Goal: Information Seeking & Learning: Learn about a topic

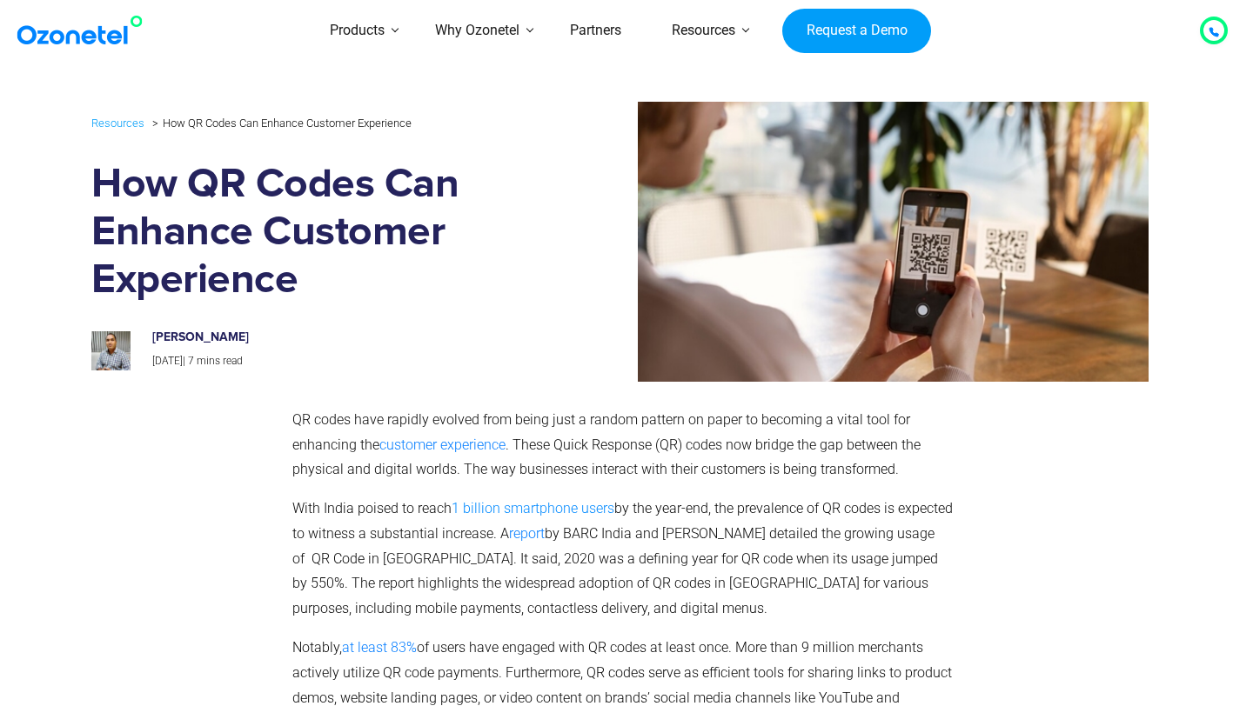
click at [501, 503] on span "1 billion smartphone users" at bounding box center [533, 508] width 163 height 17
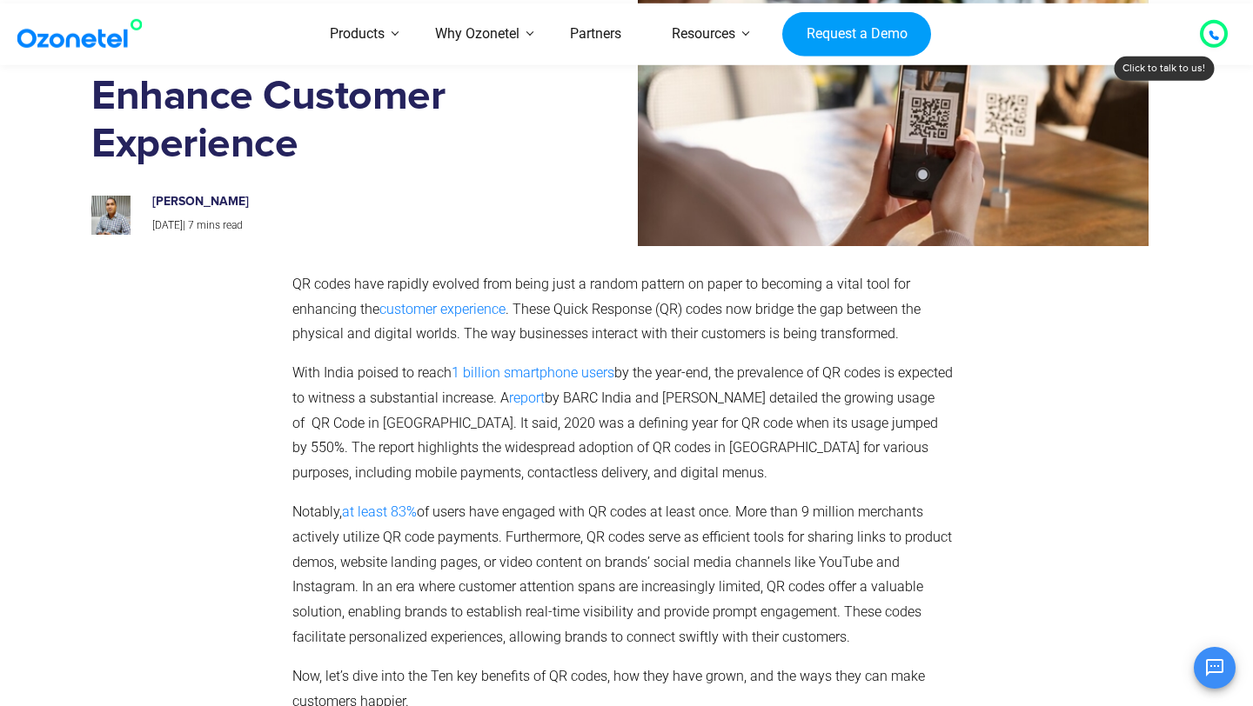
scroll to position [144, 0]
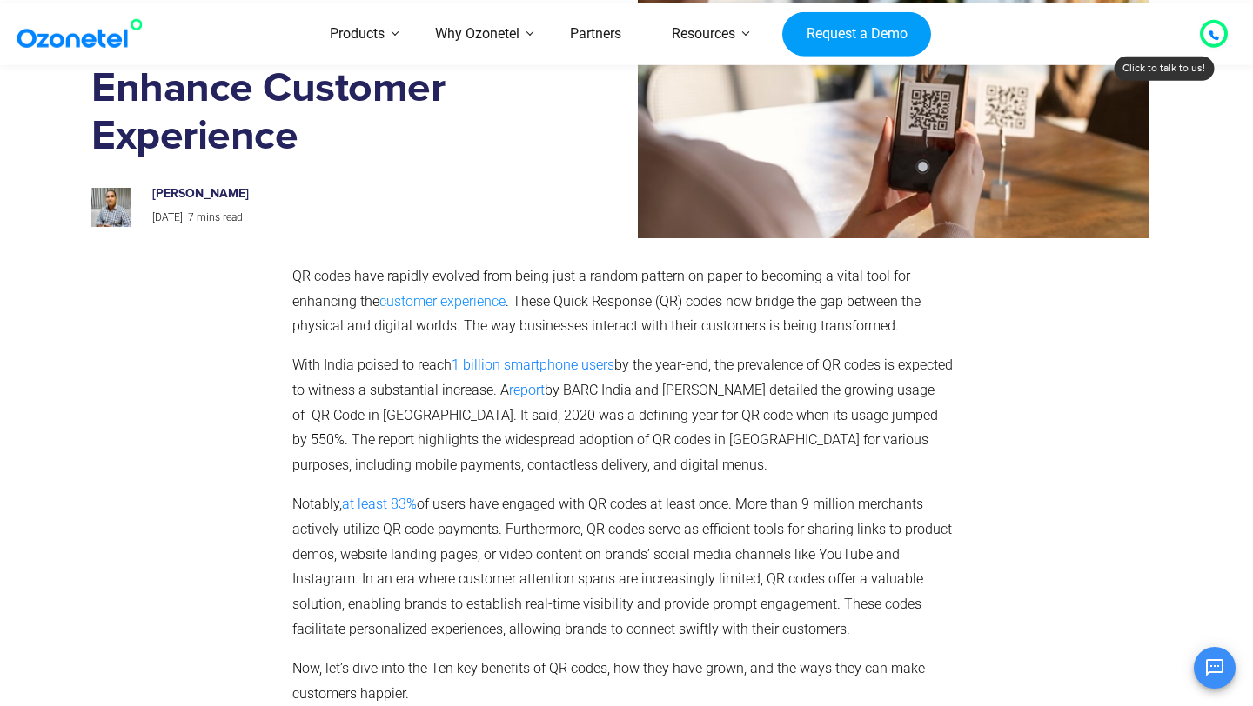
click at [481, 304] on span "customer experience" at bounding box center [442, 301] width 126 height 17
click at [480, 299] on span "customer experience" at bounding box center [442, 301] width 126 height 17
click at [398, 501] on span "at least 83%" at bounding box center [379, 504] width 75 height 17
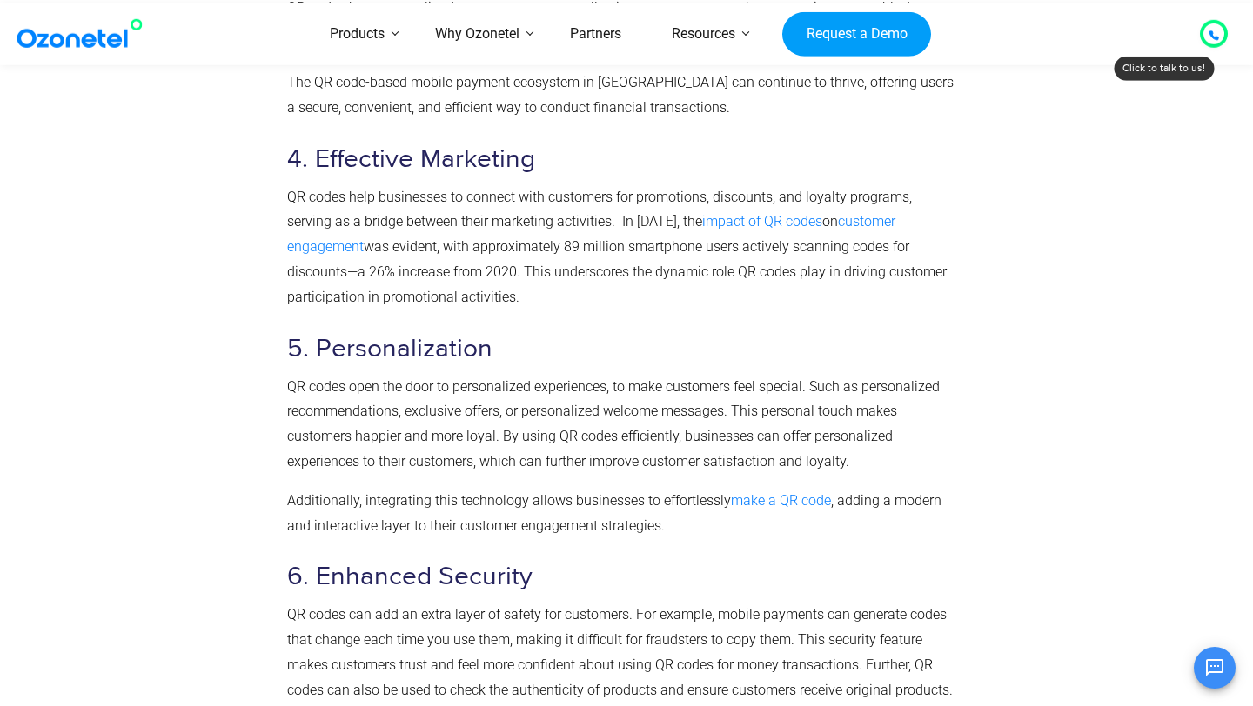
scroll to position [2014, 0]
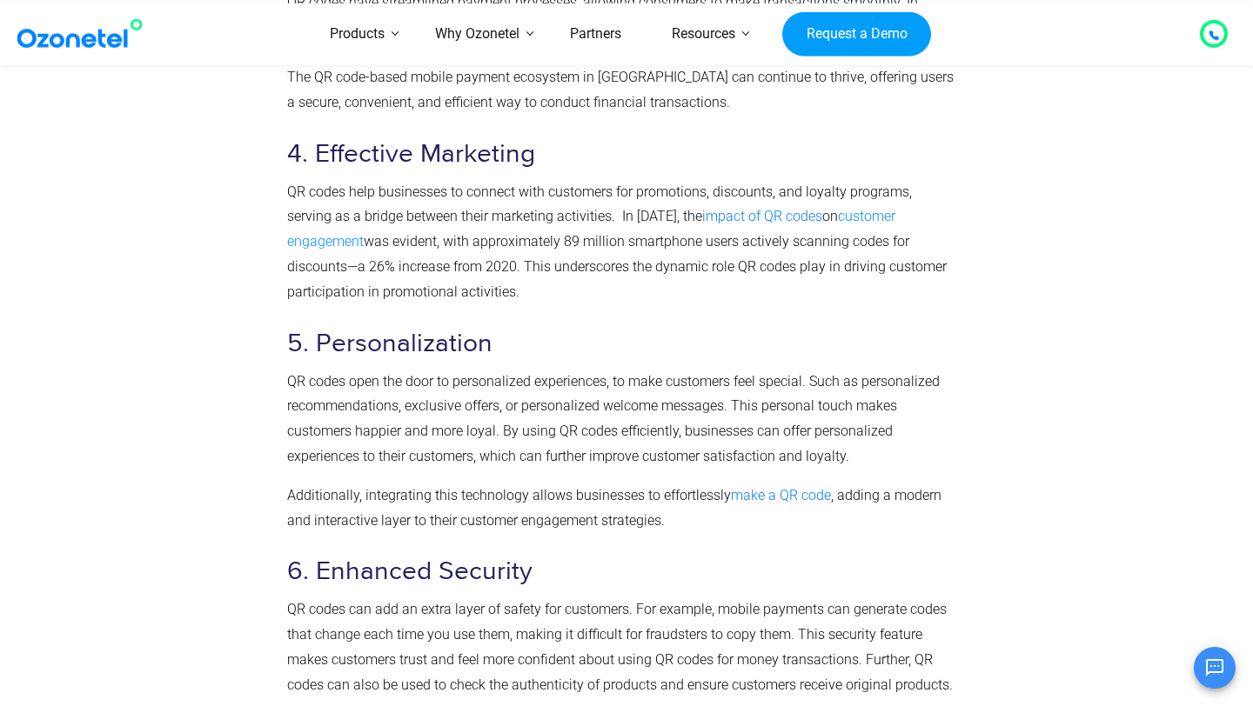
click at [824, 216] on span "customer engagement" at bounding box center [591, 229] width 608 height 42
click at [856, 219] on span "customer engagement" at bounding box center [591, 229] width 608 height 42
click at [877, 219] on span "customer engagement" at bounding box center [591, 229] width 608 height 42
click at [706, 215] on span "impact of QR codes" at bounding box center [762, 216] width 120 height 17
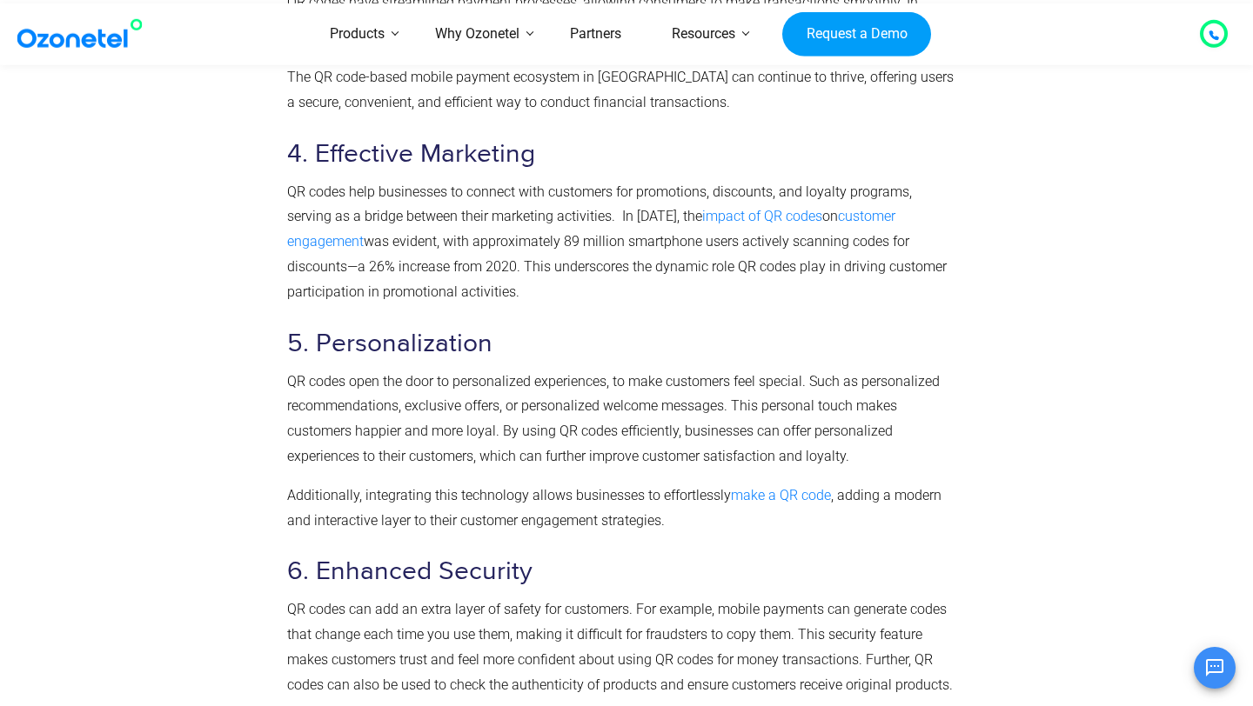
scroll to position [2186, 0]
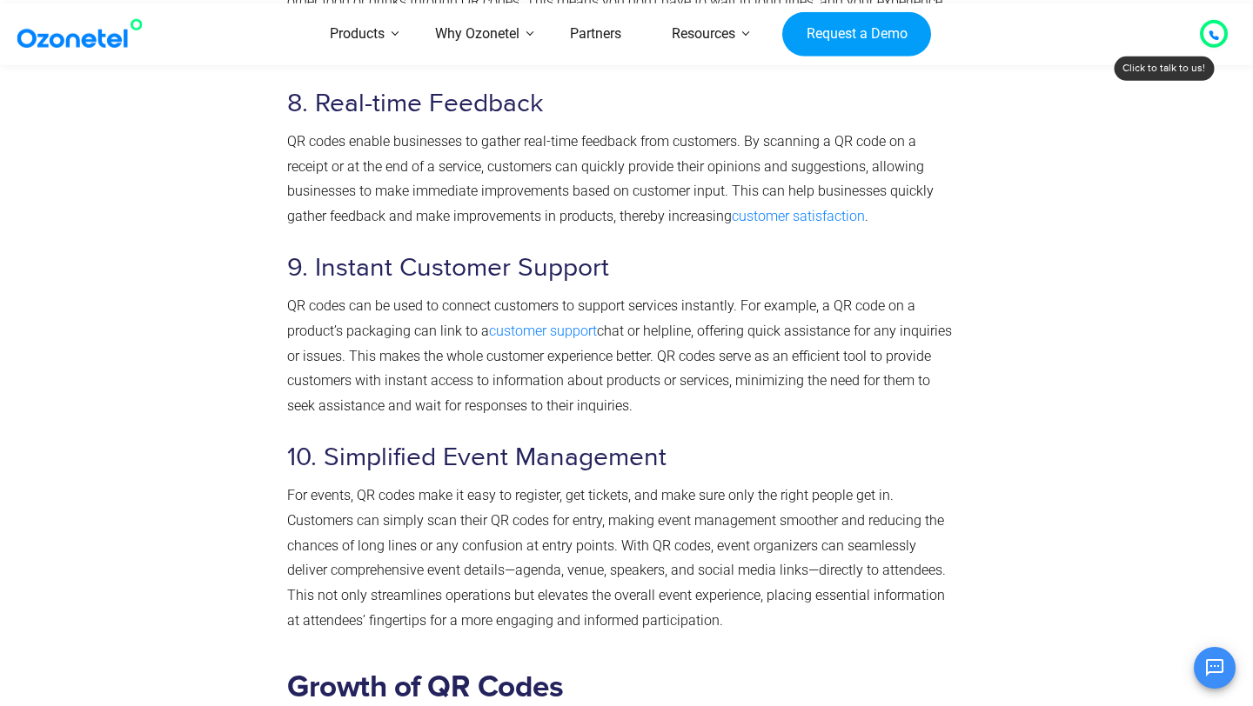
scroll to position [2813, 0]
click at [732, 218] on span "customer satisfaction" at bounding box center [798, 215] width 133 height 17
click at [732, 214] on span "customer satisfaction" at bounding box center [798, 215] width 133 height 17
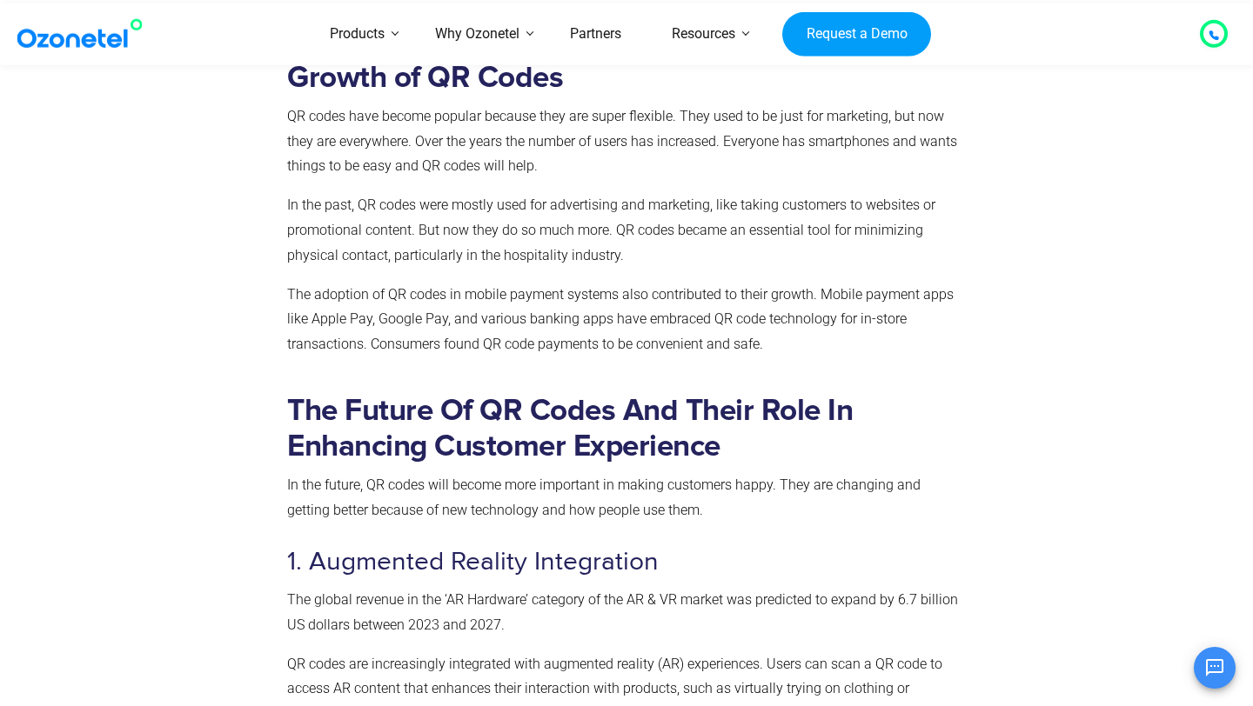
scroll to position [3207, 0]
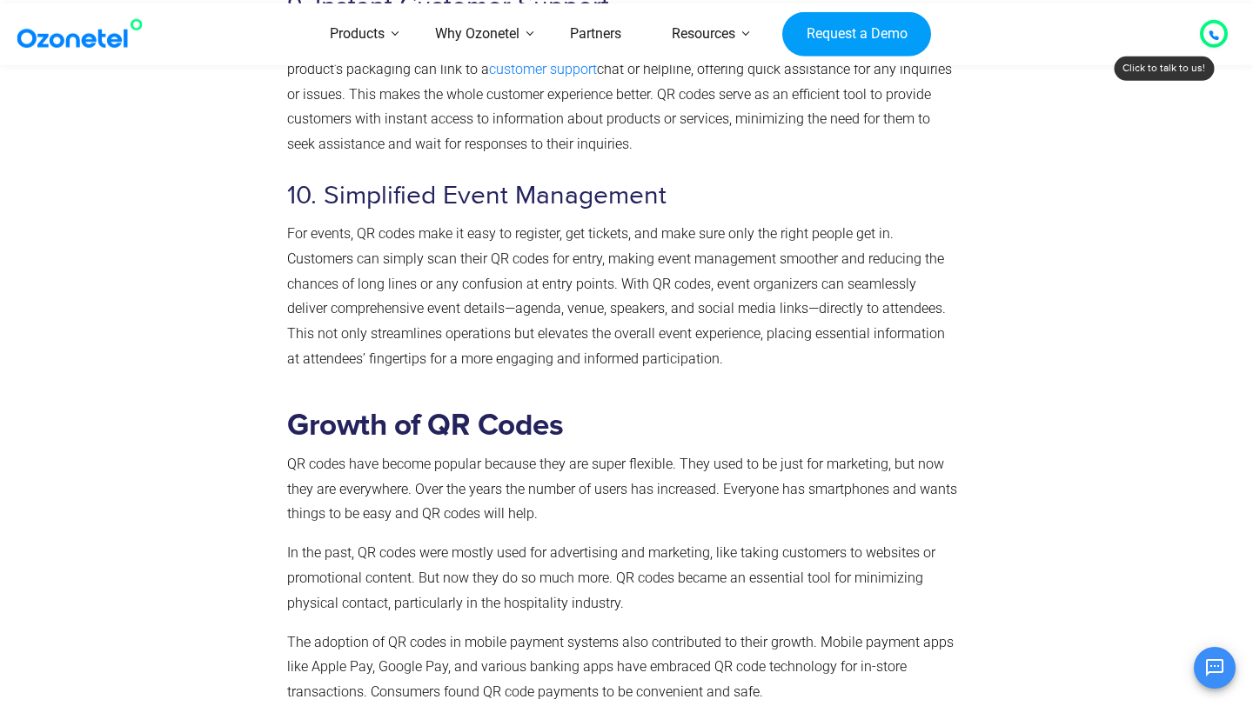
scroll to position [2680, 0]
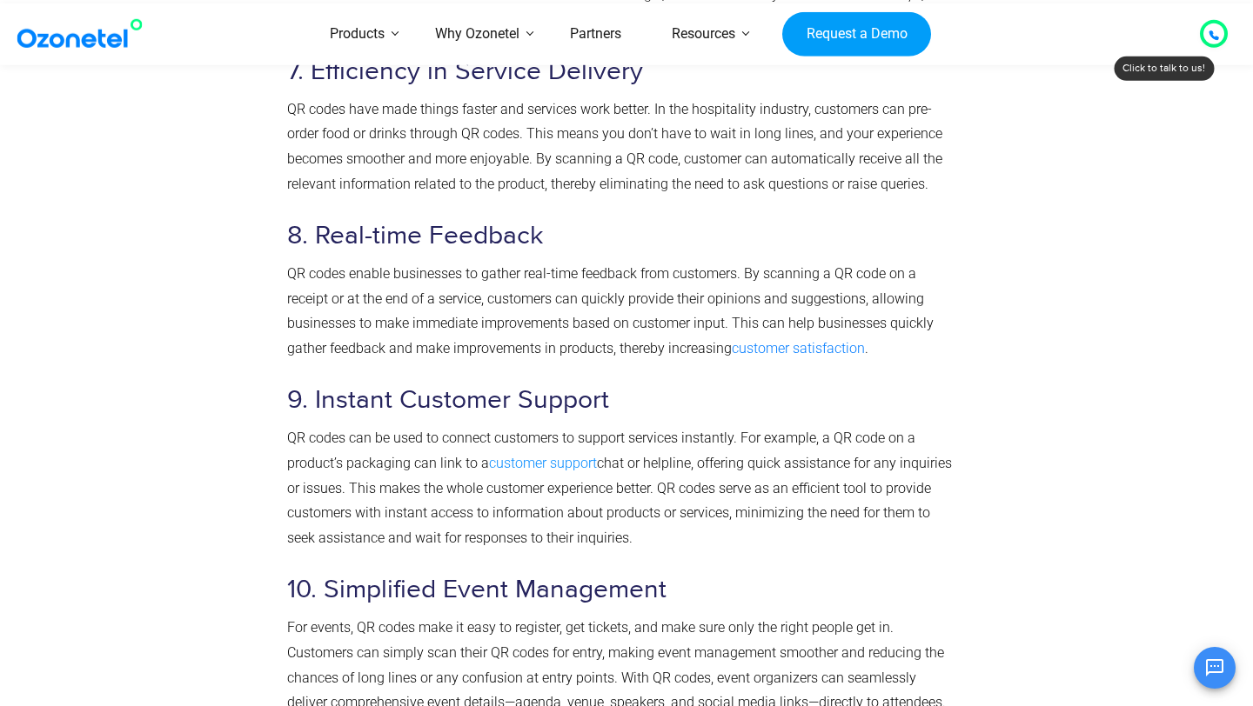
click at [531, 460] on span "customer support" at bounding box center [543, 463] width 108 height 17
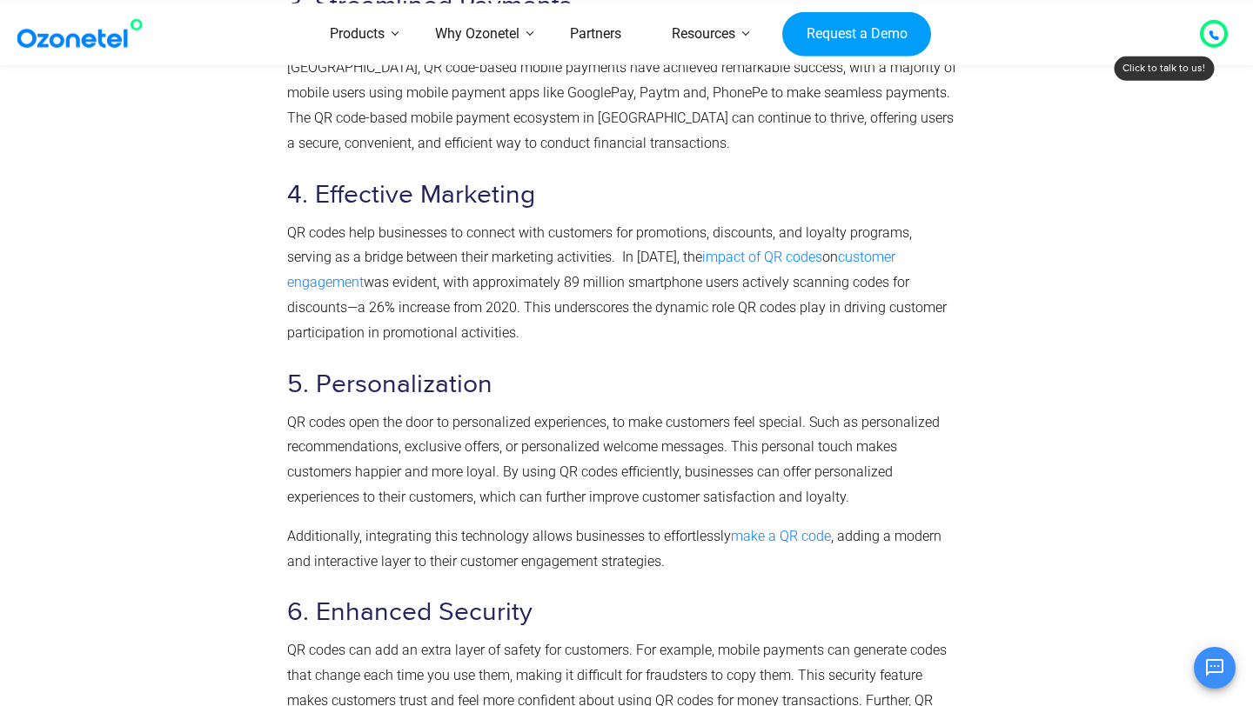
scroll to position [1937, 0]
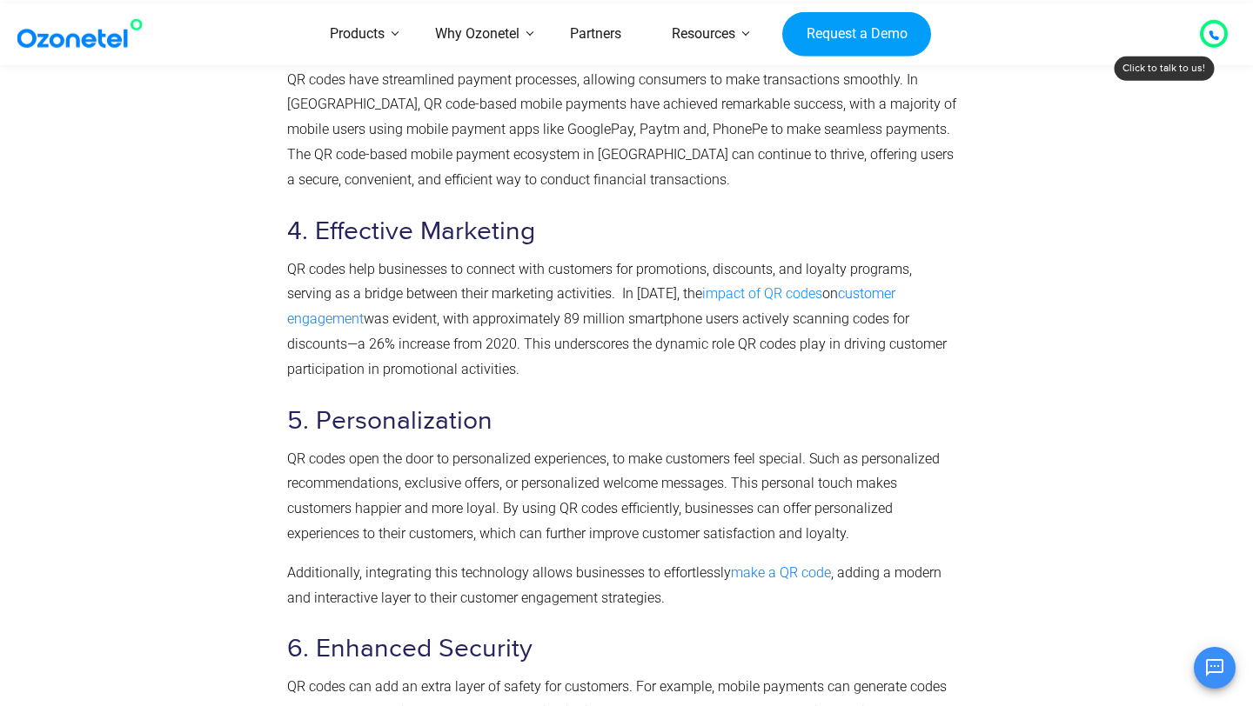
click at [702, 295] on span "impact of QR codes" at bounding box center [762, 293] width 120 height 17
